Goal: Task Accomplishment & Management: Complete application form

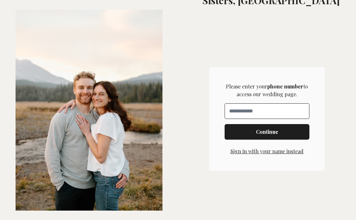
scroll to position [176, 0]
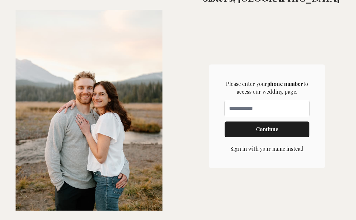
click at [268, 149] on button "Sign in with your name instead" at bounding box center [266, 149] width 73 height 8
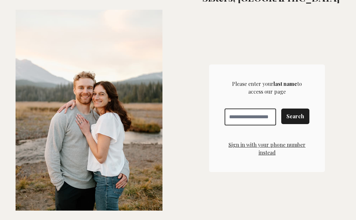
click at [246, 114] on input "Enter your last name" at bounding box center [250, 116] width 51 height 17
type input "*******"
click at [302, 119] on span "Search" at bounding box center [295, 116] width 18 height 8
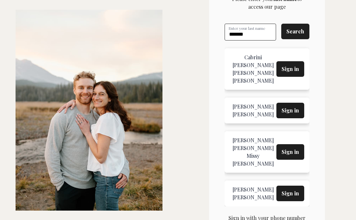
scroll to position [261, 0]
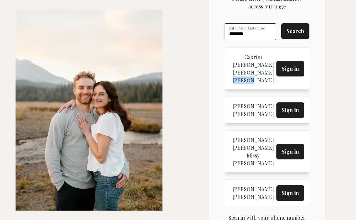
click at [247, 69] on div "John Gamache" at bounding box center [253, 77] width 47 height 16
click at [246, 69] on div "John Gamache" at bounding box center [253, 77] width 47 height 16
click at [294, 65] on span "Sign in" at bounding box center [290, 69] width 17 height 8
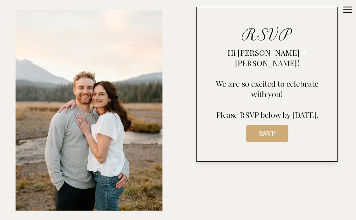
scroll to position [287, 0]
click at [267, 135] on span "RSVP" at bounding box center [267, 132] width 32 height 9
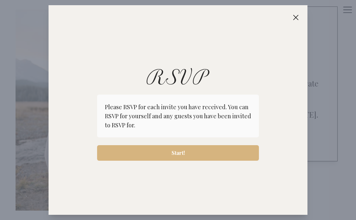
click at [178, 149] on span "Start!" at bounding box center [178, 153] width 13 height 8
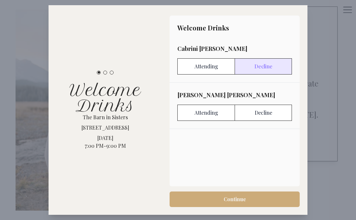
click at [266, 67] on label "Decline" at bounding box center [263, 66] width 57 height 16
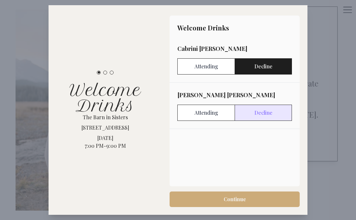
click at [263, 115] on label "Decline" at bounding box center [263, 113] width 57 height 16
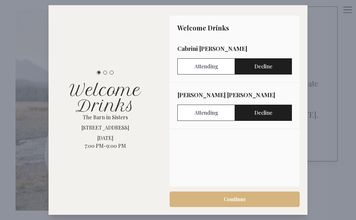
click at [232, 200] on span "Continue" at bounding box center [235, 199] width 22 height 8
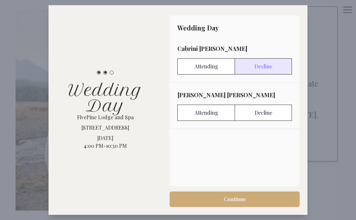
click at [264, 67] on label "Decline" at bounding box center [263, 66] width 57 height 16
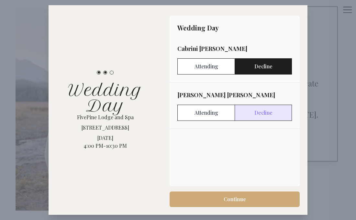
click at [261, 116] on label "Decline" at bounding box center [263, 113] width 57 height 16
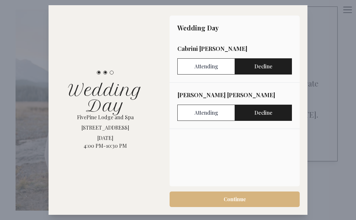
click at [241, 197] on span "Continue" at bounding box center [235, 199] width 22 height 8
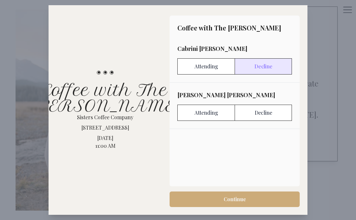
click at [272, 67] on label "Decline" at bounding box center [263, 66] width 57 height 16
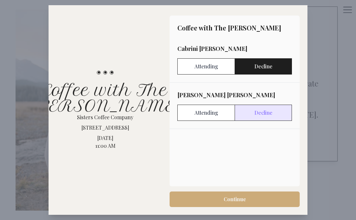
click at [265, 113] on label "Decline" at bounding box center [263, 113] width 57 height 16
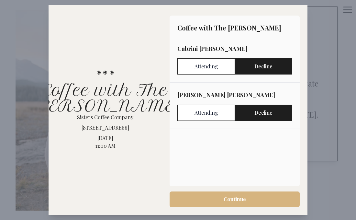
click at [244, 199] on span "Continue" at bounding box center [235, 199] width 22 height 8
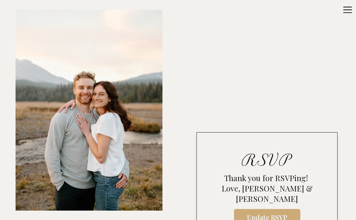
scroll to position [181, 0]
